Goal: Find specific page/section: Find specific page/section

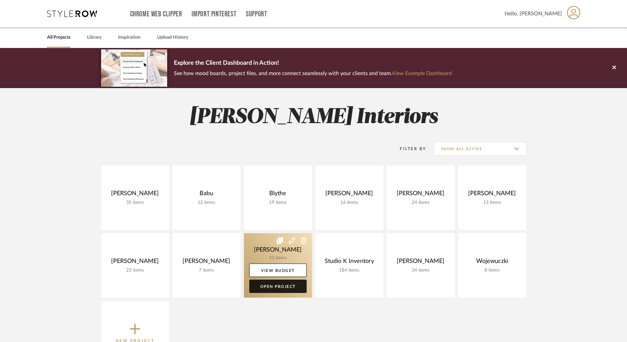
click at [281, 288] on link "Open Project" at bounding box center [277, 286] width 57 height 13
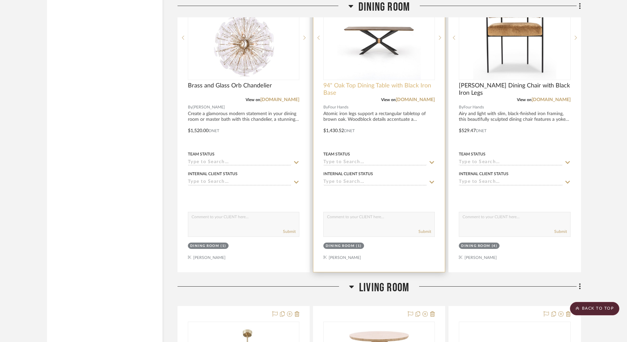
scroll to position [1833, 0]
click at [361, 86] on span "94" Oak Top Dining Table with Black Iron Base" at bounding box center [378, 90] width 111 height 15
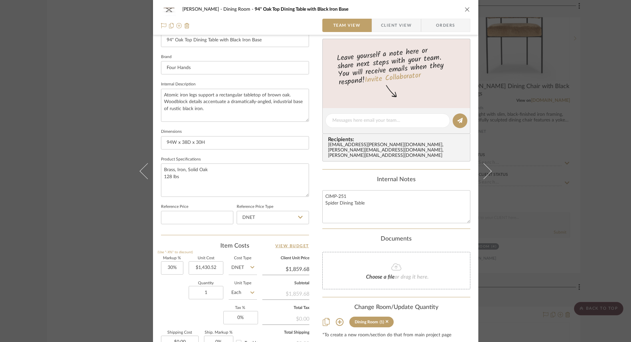
scroll to position [0, 0]
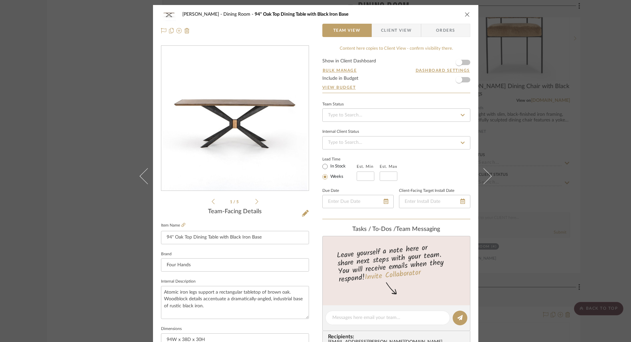
click at [466, 13] on icon "close" at bounding box center [467, 14] width 5 height 5
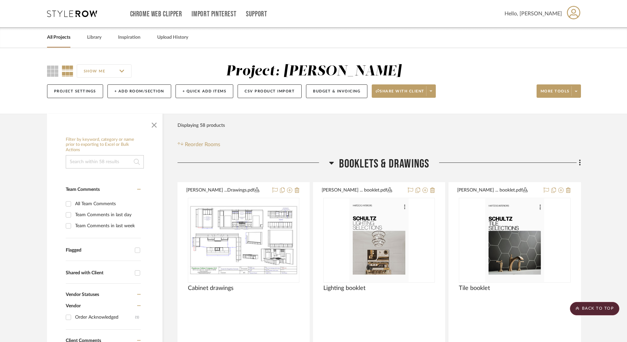
click at [73, 17] on div "Chrome Web Clipper Import Pinterest Support All Projects Library Inspiration Up…" at bounding box center [314, 13] width 534 height 27
click at [74, 13] on icon at bounding box center [72, 13] width 50 height 7
